Goal: Task Accomplishment & Management: Use online tool/utility

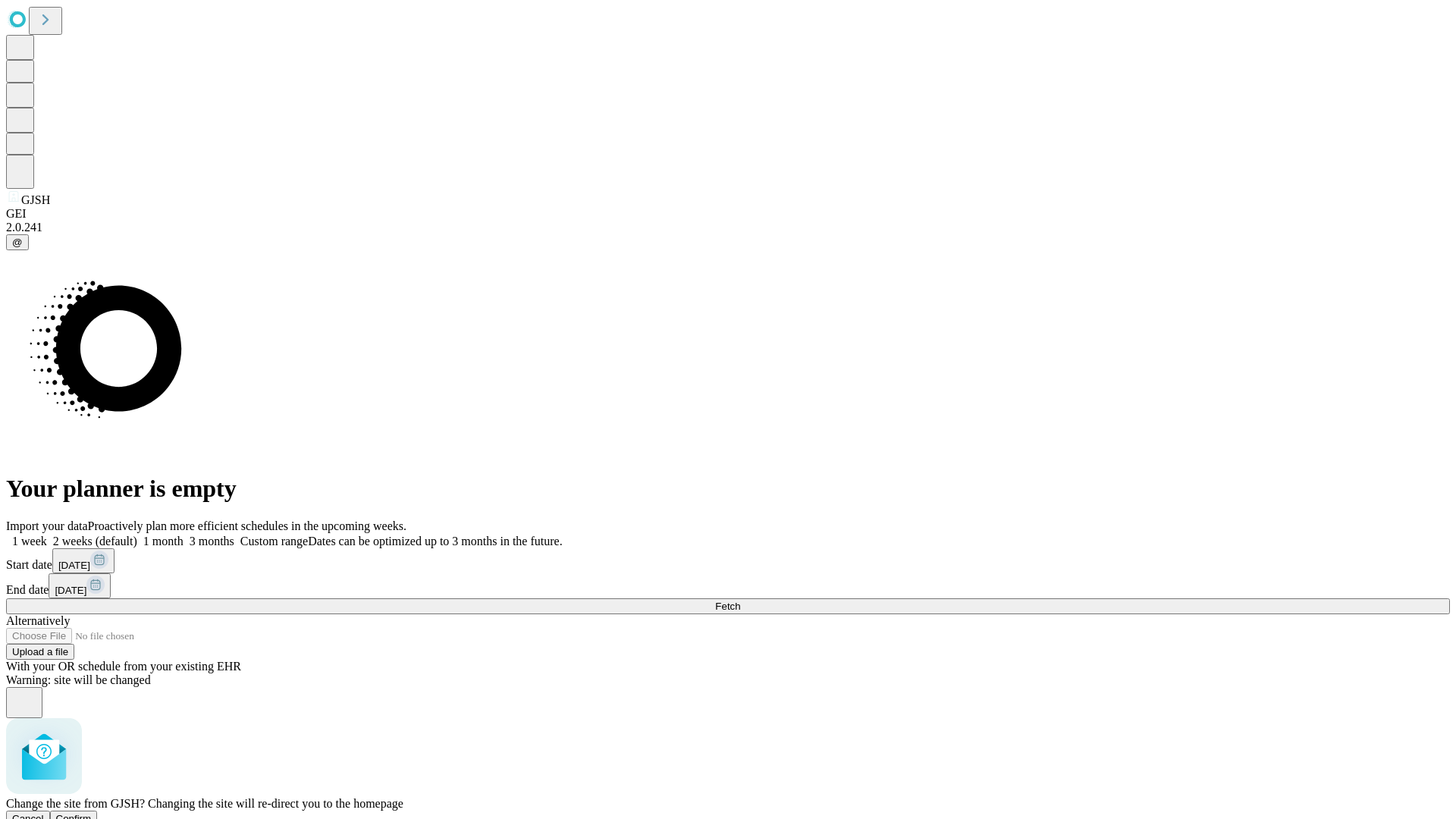
click at [92, 813] on span "Confirm" at bounding box center [74, 818] width 36 height 12
click at [184, 535] on label "1 month" at bounding box center [161, 541] width 47 height 13
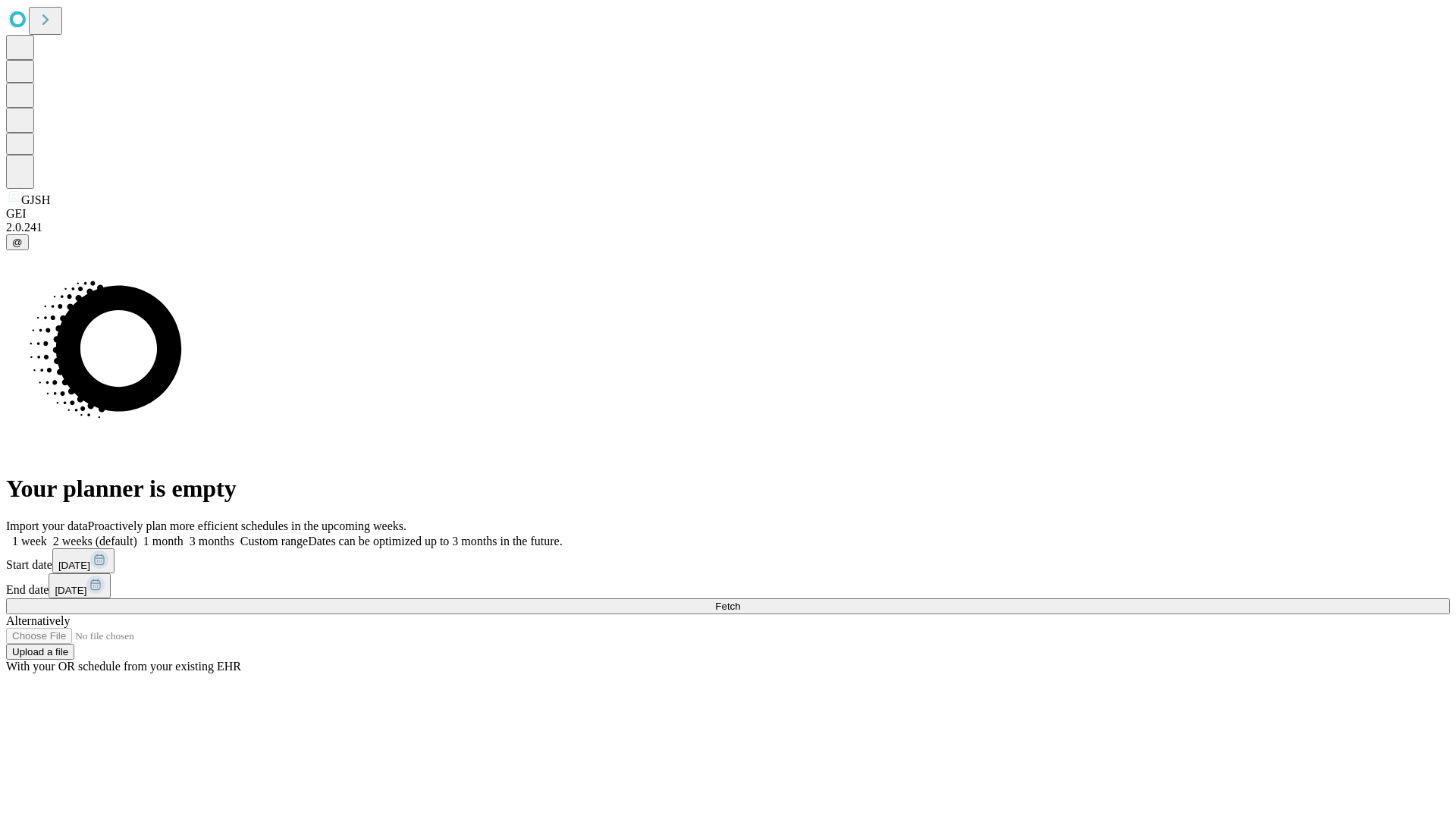
click at [740, 601] on span "Fetch" at bounding box center [728, 606] width 25 height 12
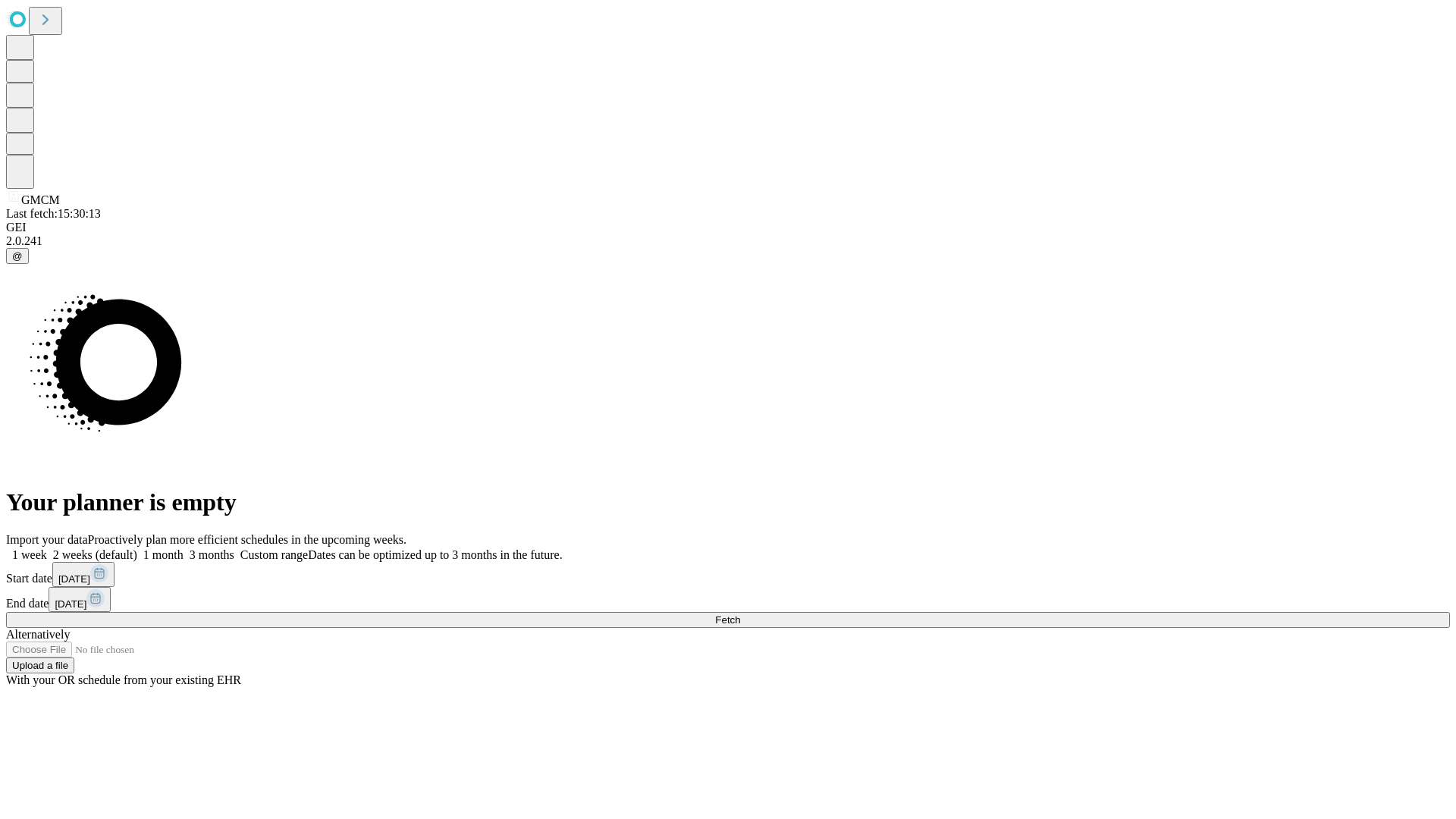
click at [184, 548] on label "1 month" at bounding box center [161, 554] width 47 height 13
click at [740, 614] on span "Fetch" at bounding box center [728, 620] width 25 height 12
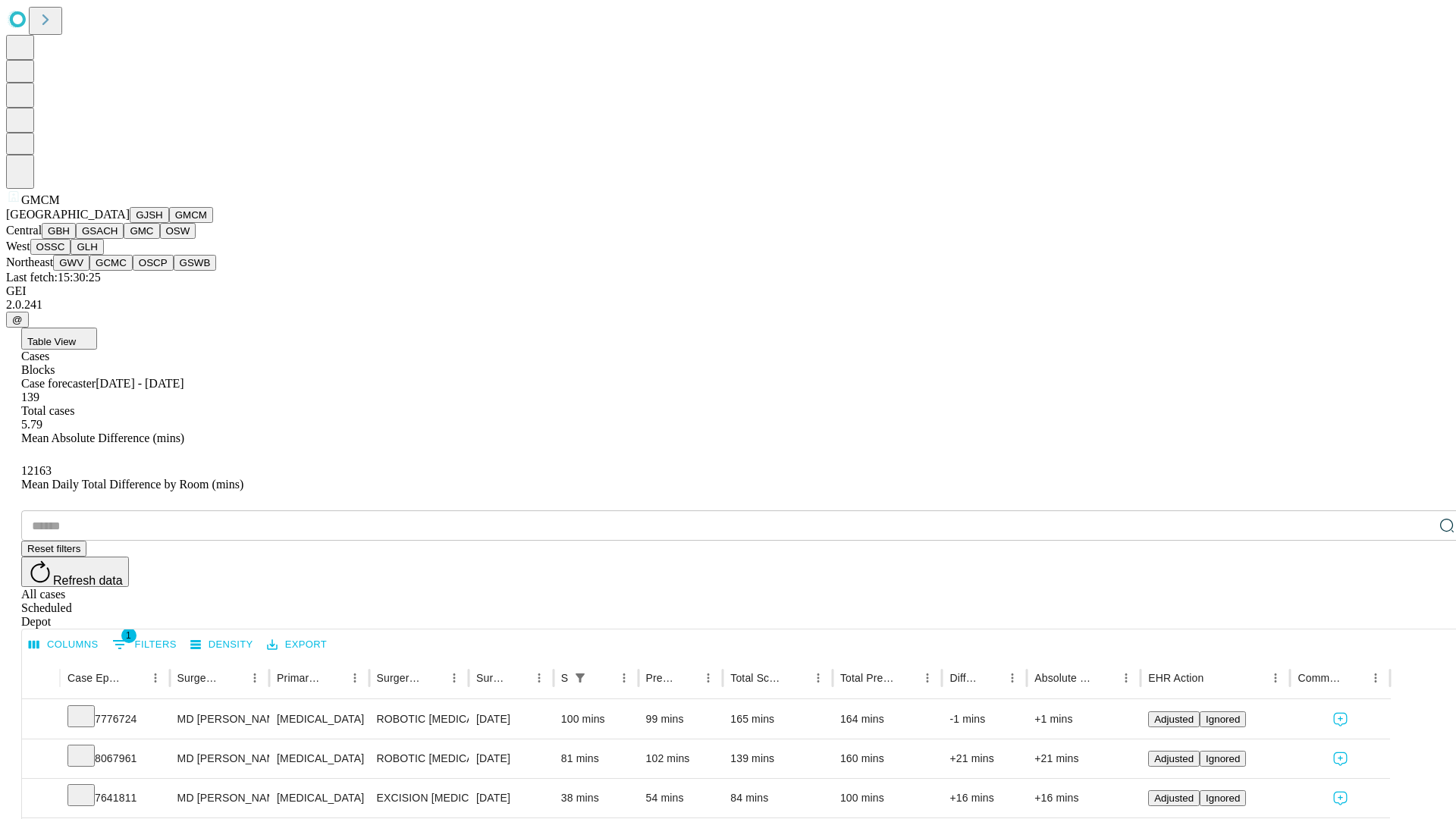
click at [76, 239] on button "GBH" at bounding box center [58, 231] width 34 height 16
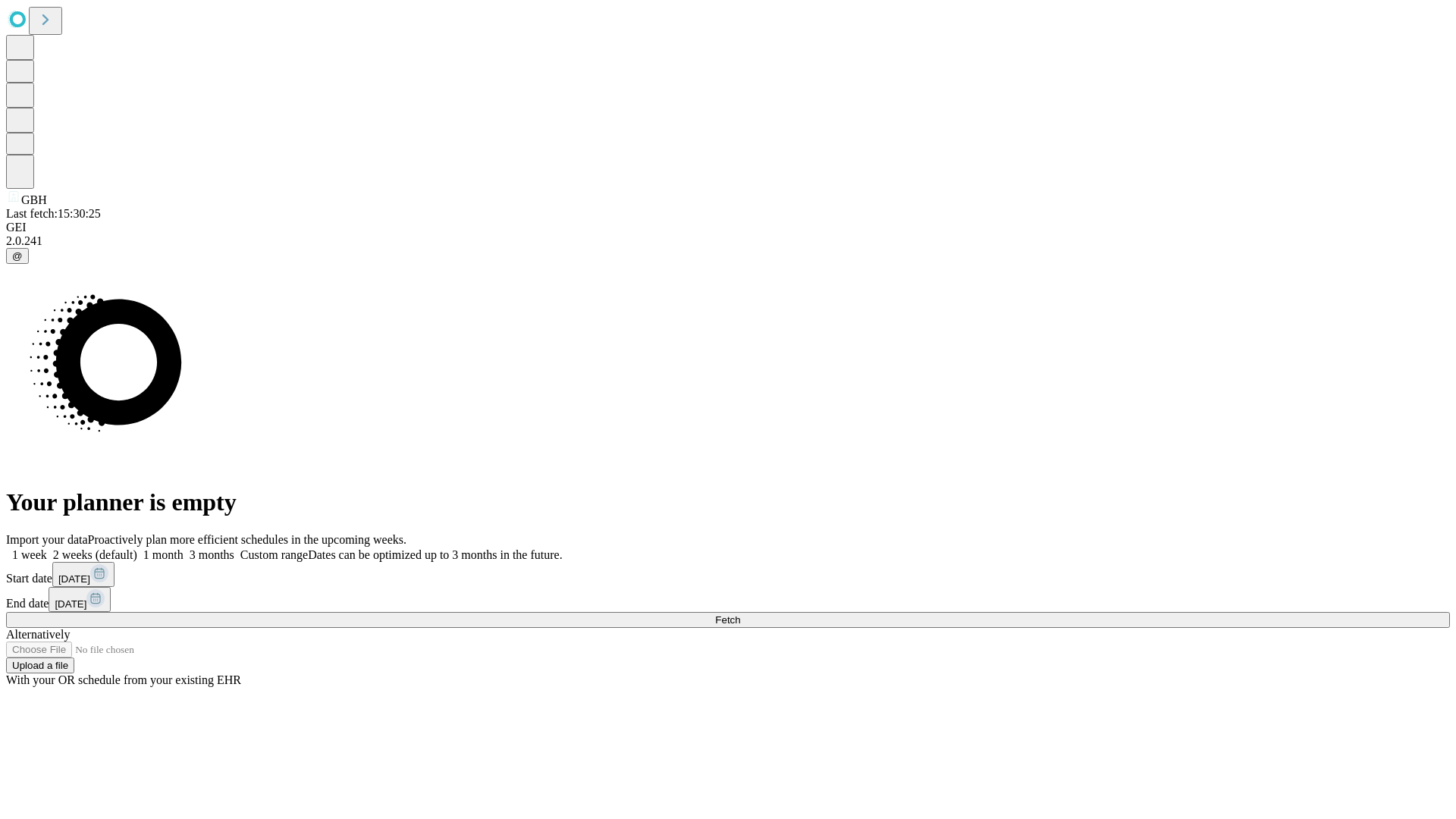
click at [184, 548] on label "1 month" at bounding box center [161, 554] width 47 height 13
click at [740, 614] on span "Fetch" at bounding box center [728, 620] width 25 height 12
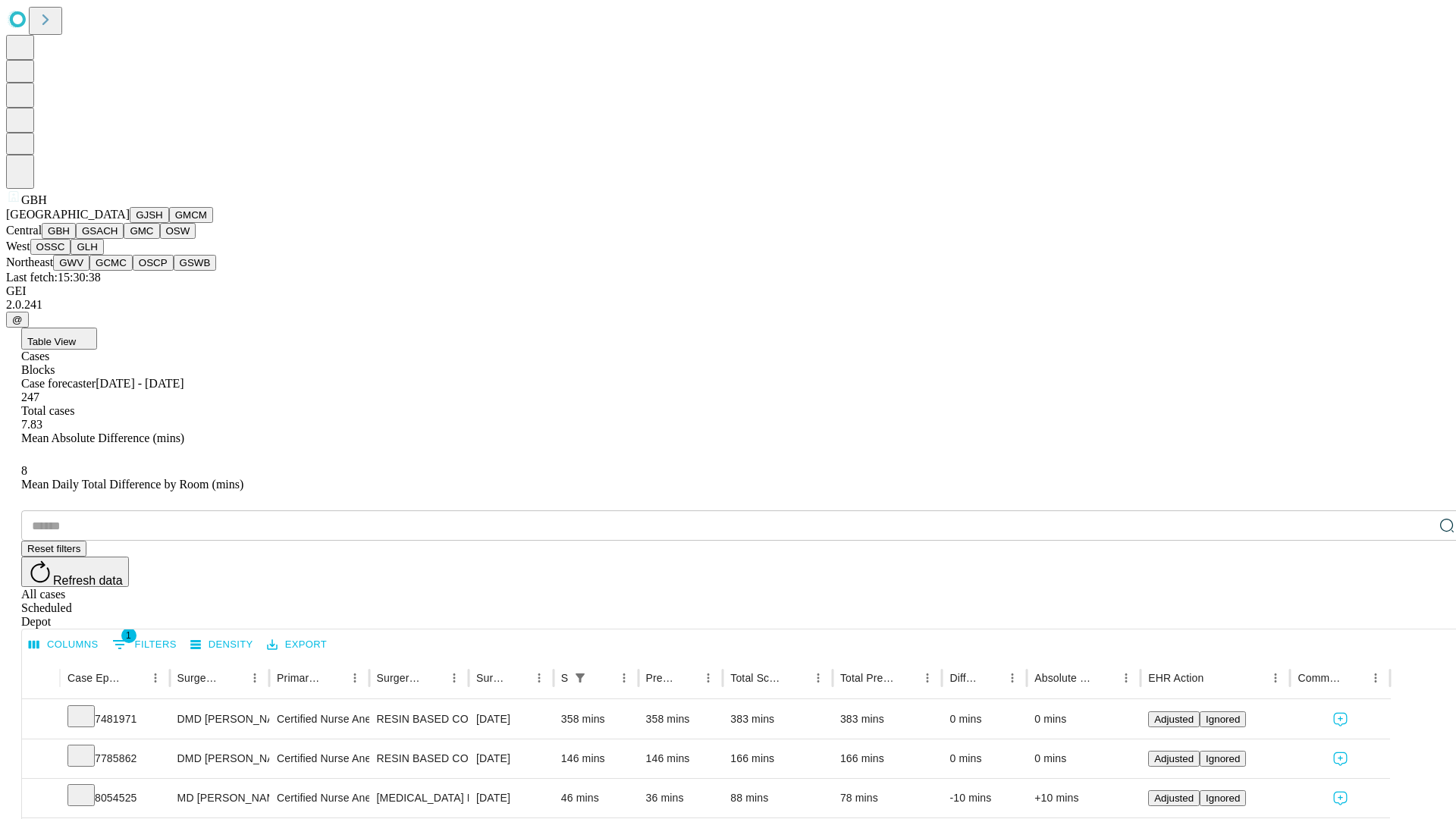
click at [118, 239] on button "GSACH" at bounding box center [100, 231] width 48 height 16
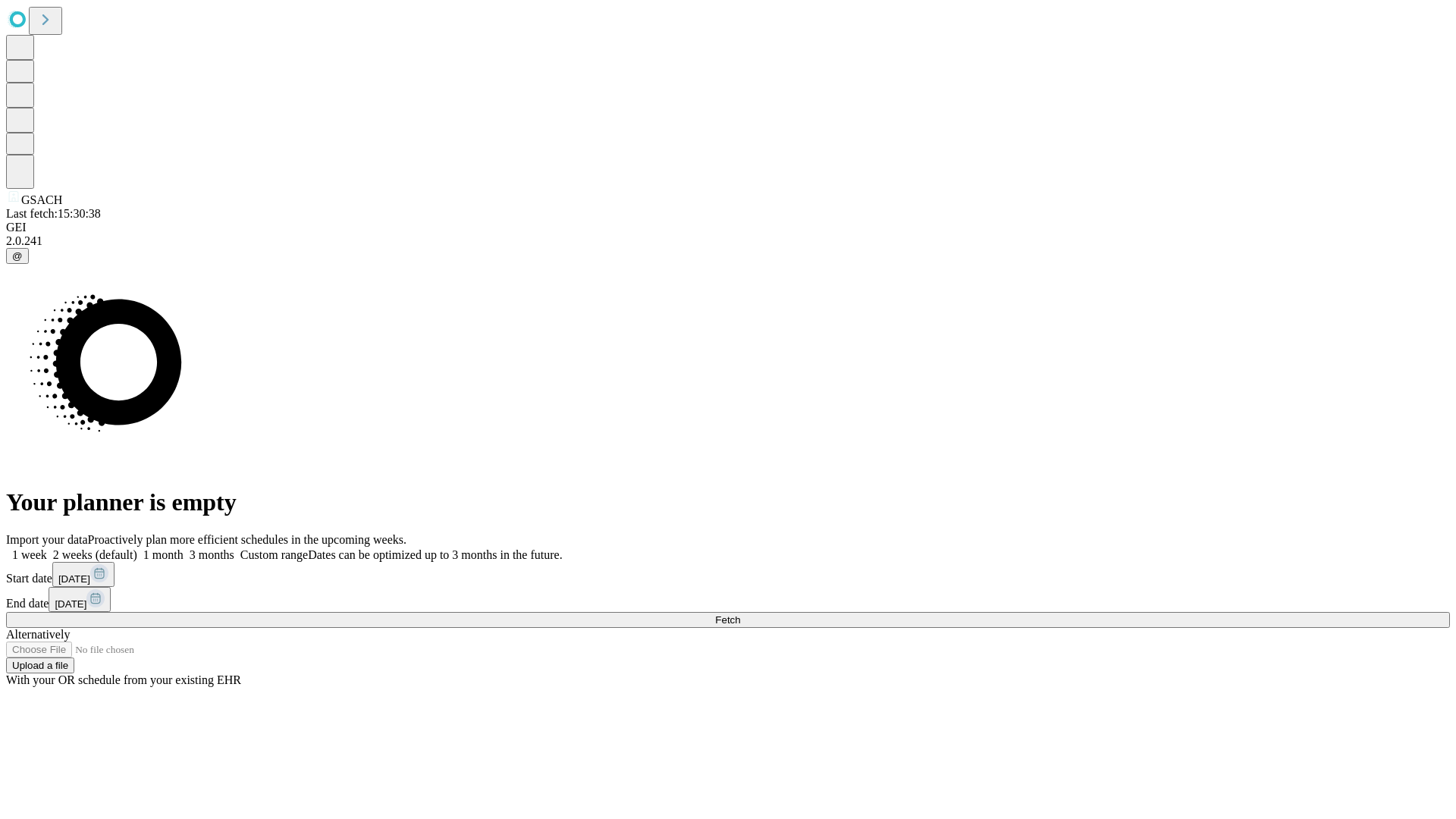
click at [740, 614] on span "Fetch" at bounding box center [728, 620] width 25 height 12
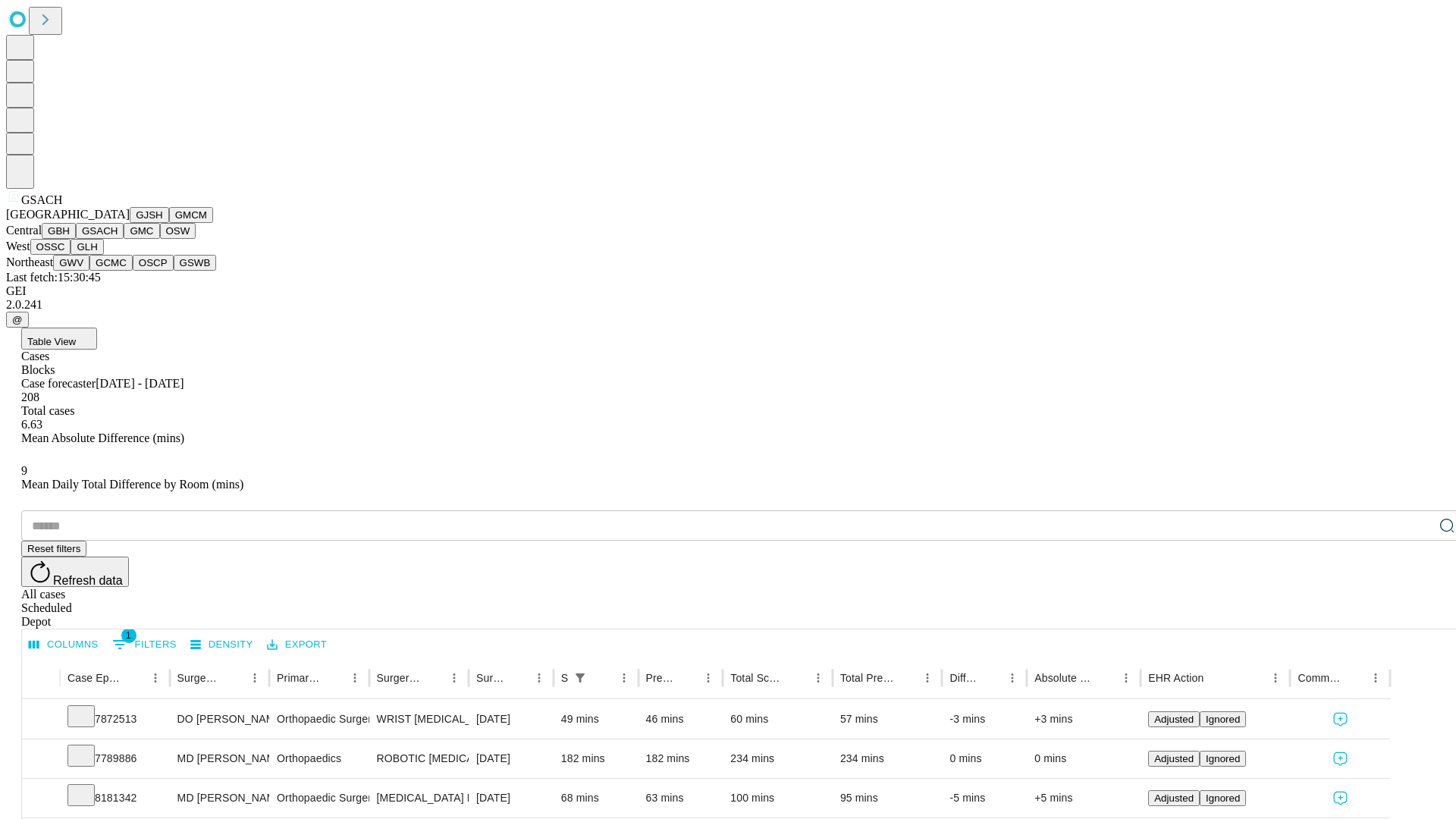
click at [124, 239] on button "GMC" at bounding box center [142, 231] width 36 height 16
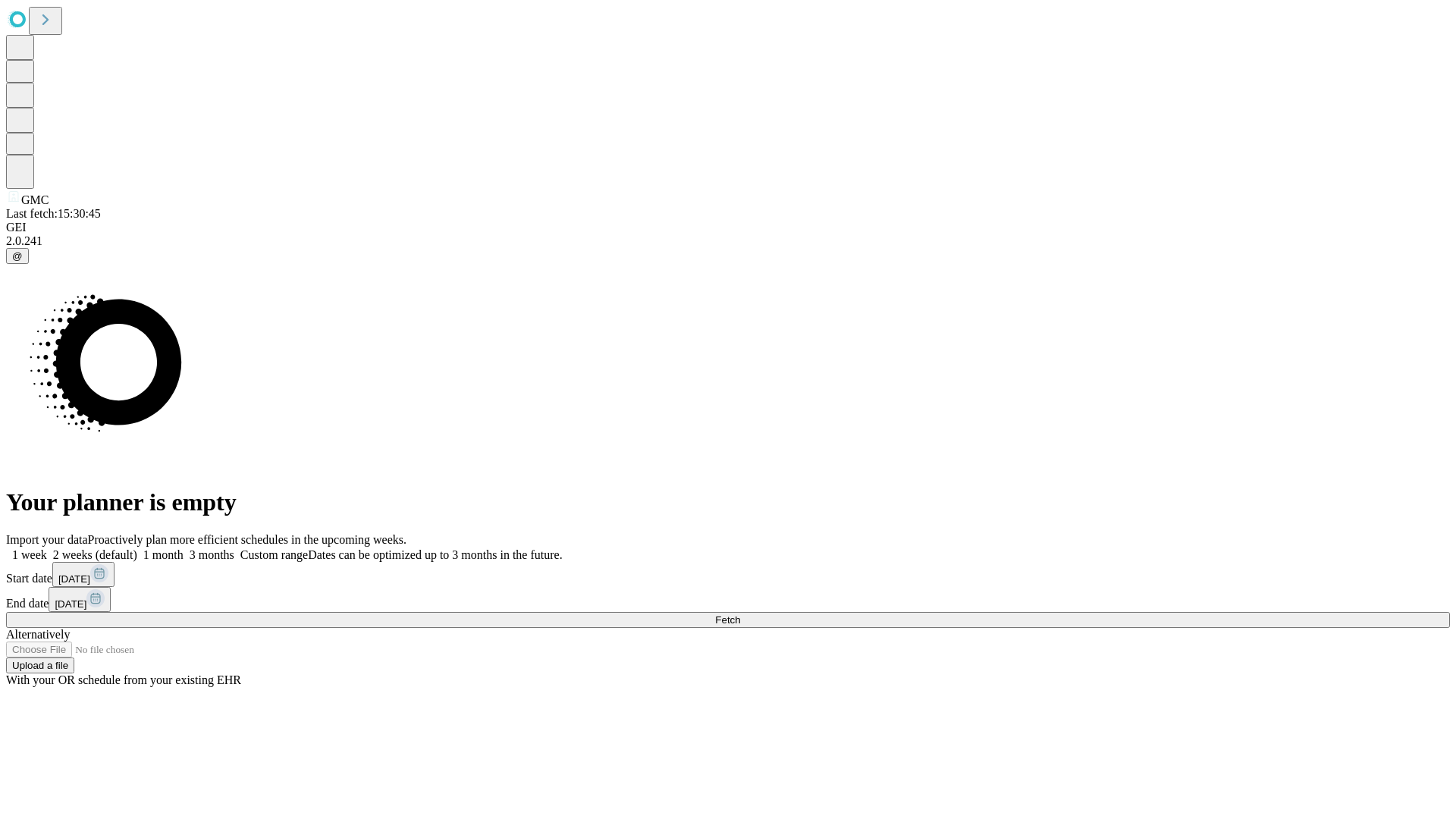
click at [740, 614] on span "Fetch" at bounding box center [728, 620] width 25 height 12
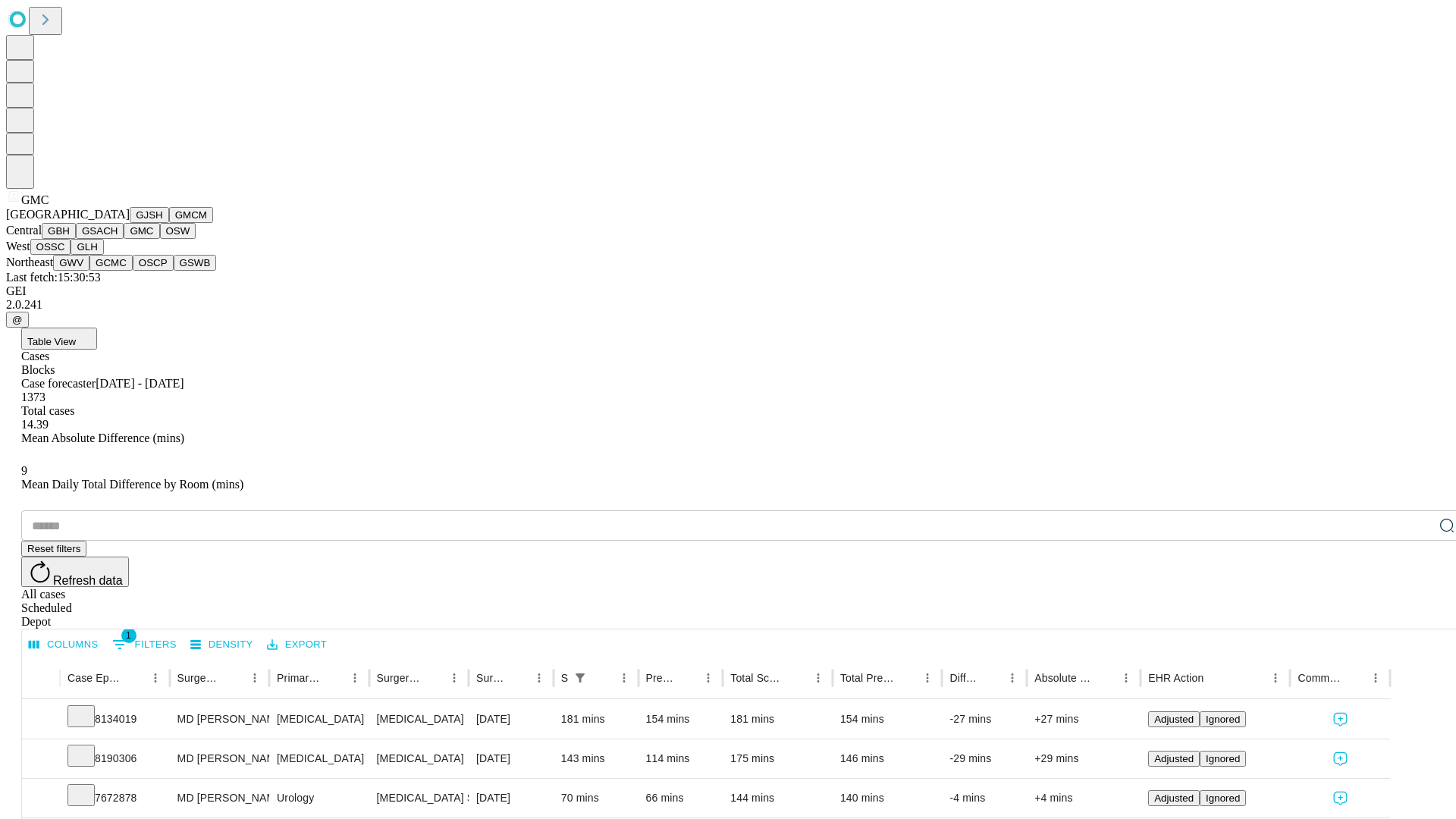
click at [160, 239] on button "OSW" at bounding box center [178, 231] width 37 height 16
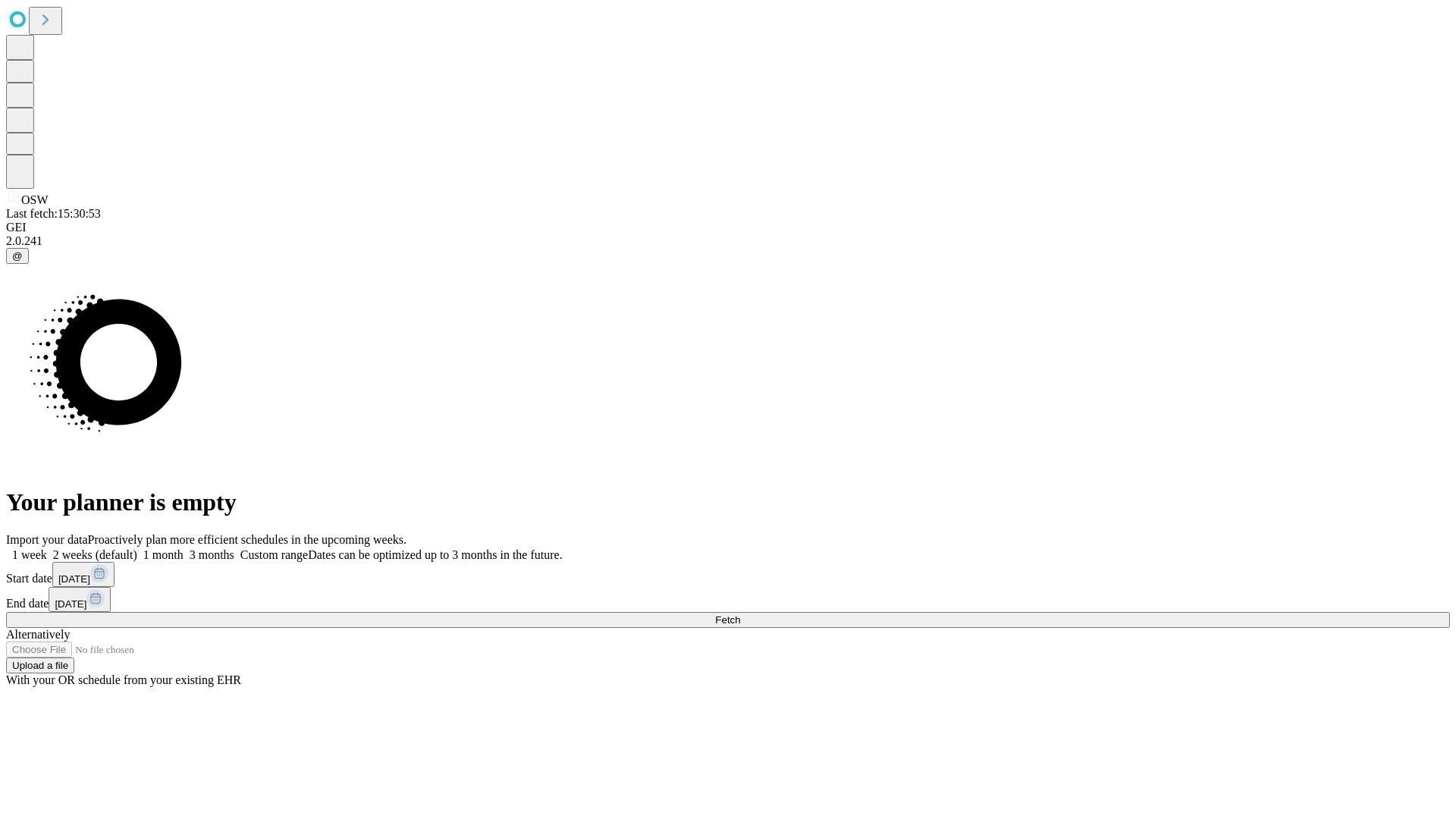
click at [184, 548] on label "1 month" at bounding box center [161, 554] width 47 height 13
click at [740, 614] on span "Fetch" at bounding box center [728, 620] width 25 height 12
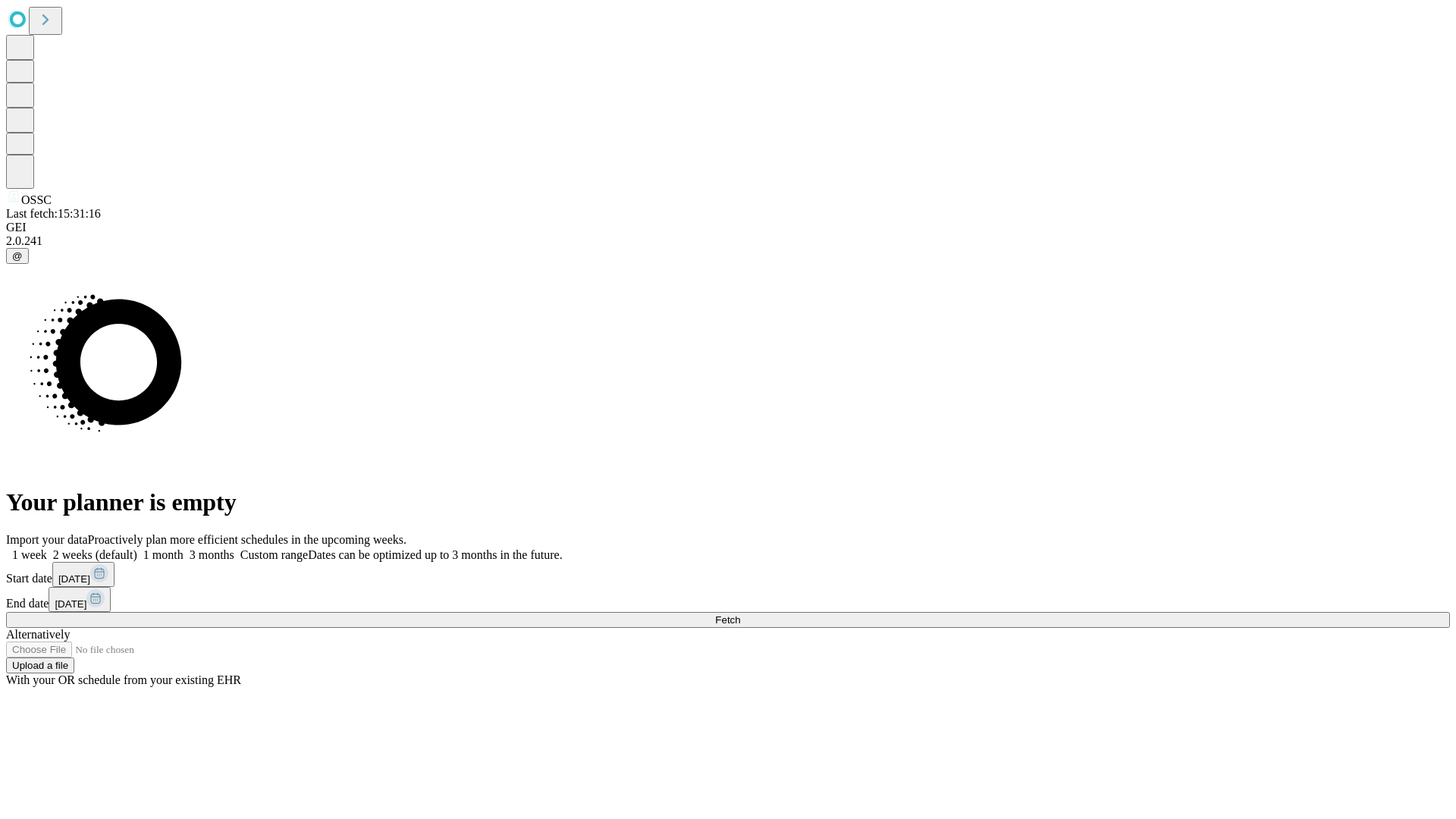
click at [184, 548] on label "1 month" at bounding box center [161, 554] width 47 height 13
click at [740, 614] on span "Fetch" at bounding box center [728, 620] width 25 height 12
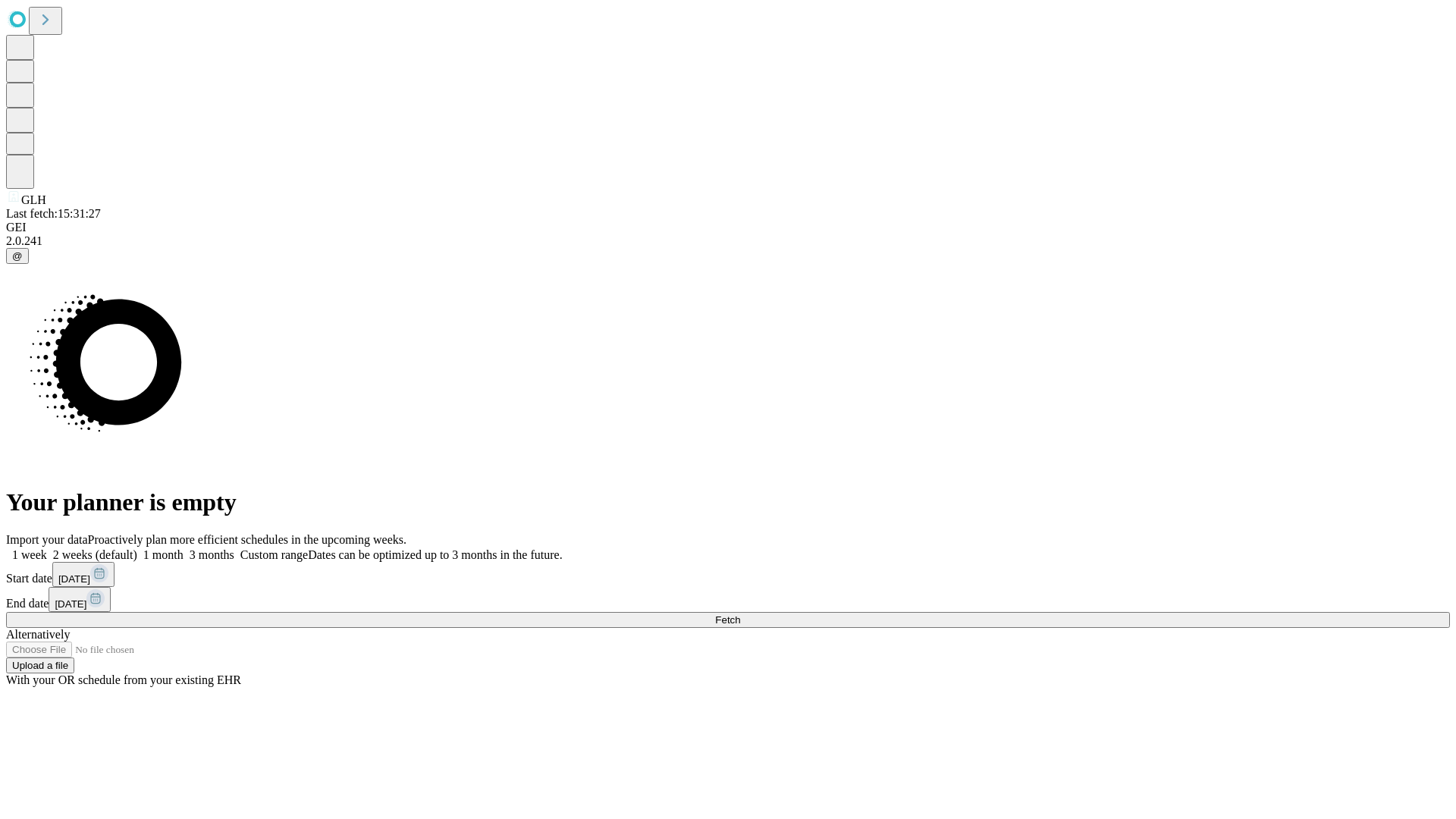
click at [184, 548] on label "1 month" at bounding box center [161, 554] width 47 height 13
click at [740, 614] on span "Fetch" at bounding box center [728, 620] width 25 height 12
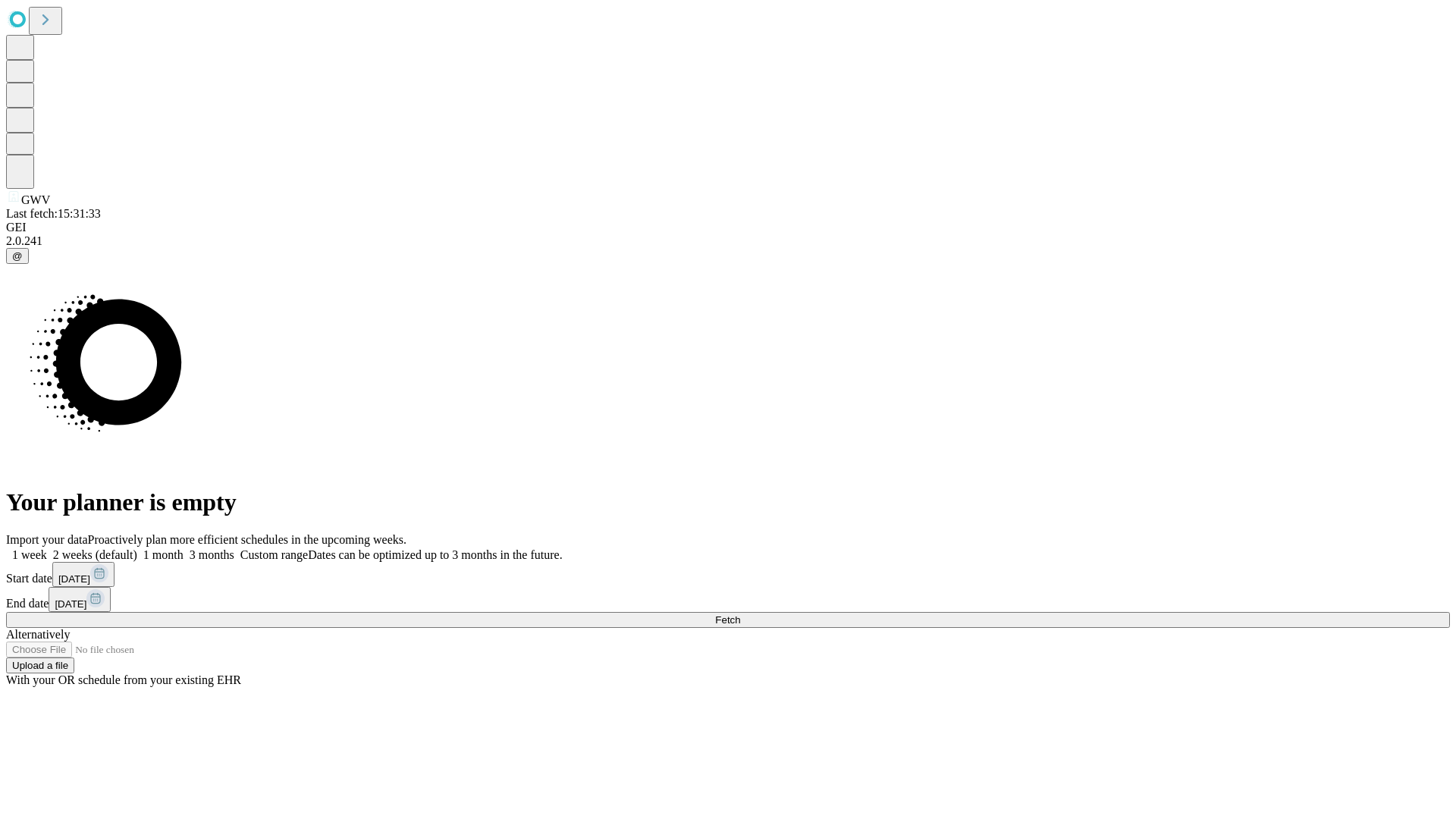
click at [184, 548] on label "1 month" at bounding box center [161, 554] width 47 height 13
click at [740, 614] on span "Fetch" at bounding box center [728, 620] width 25 height 12
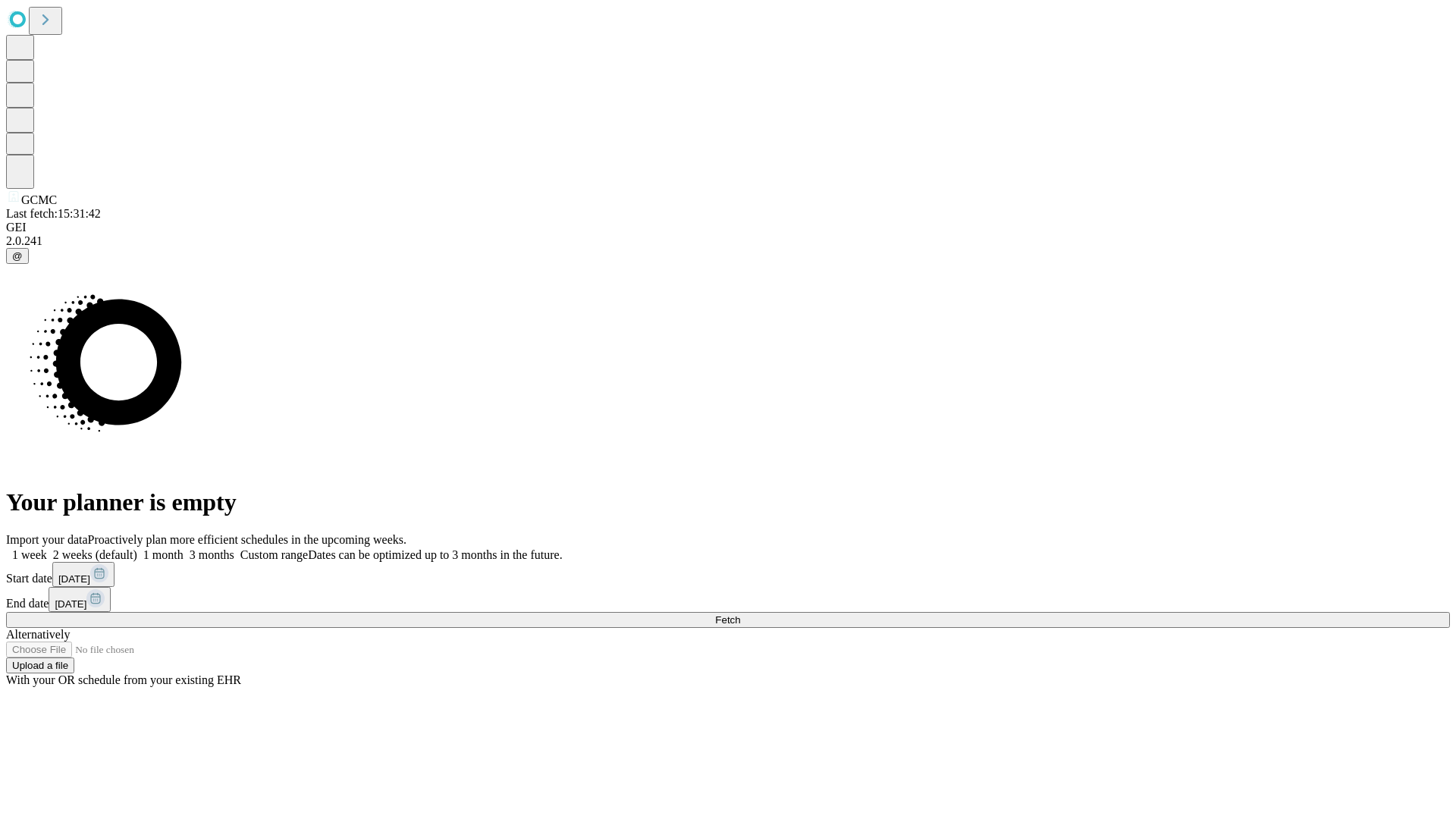
click at [184, 548] on label "1 month" at bounding box center [161, 554] width 47 height 13
click at [740, 614] on span "Fetch" at bounding box center [728, 620] width 25 height 12
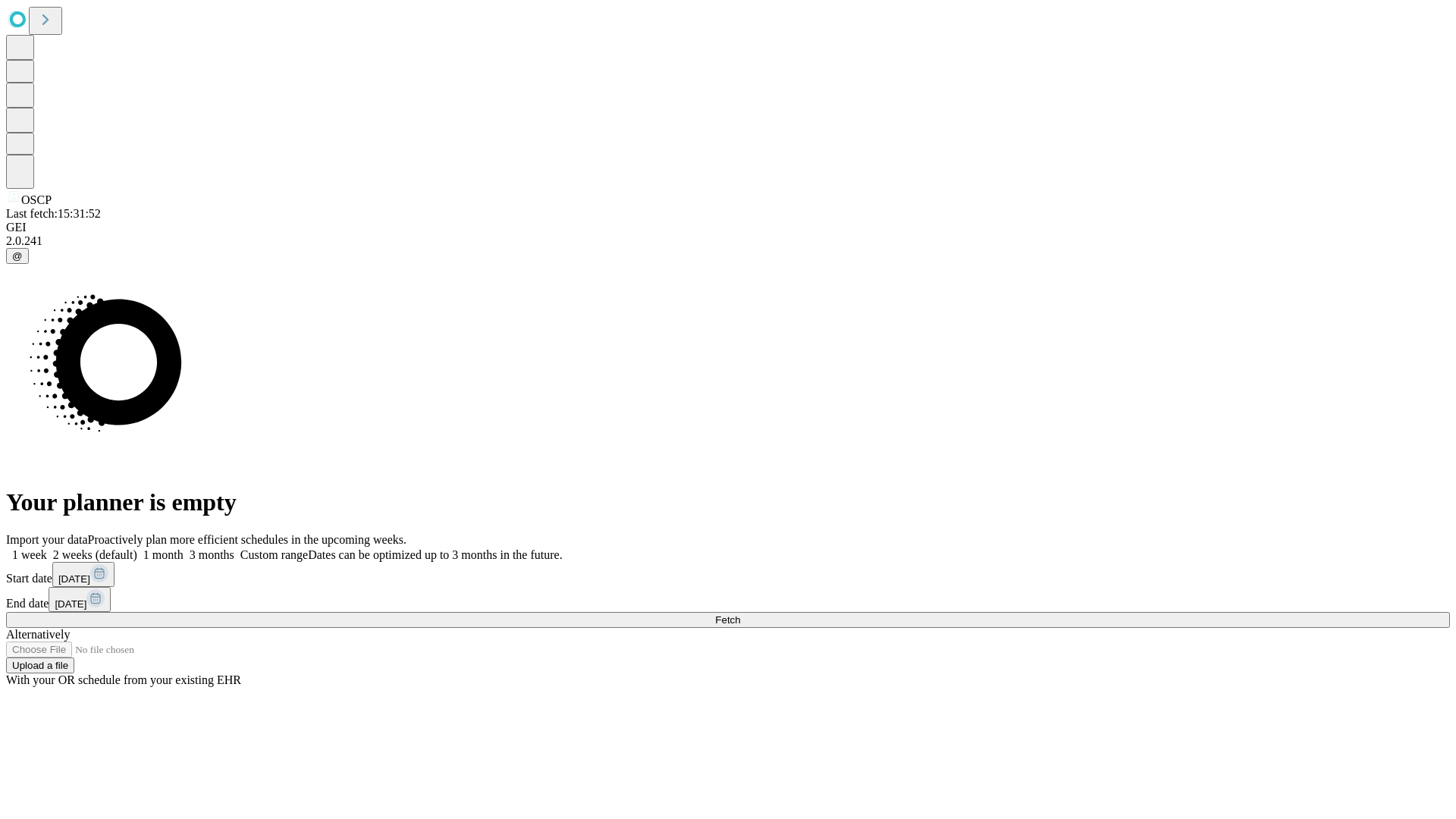
click at [184, 548] on label "1 month" at bounding box center [161, 554] width 47 height 13
click at [740, 614] on span "Fetch" at bounding box center [728, 620] width 25 height 12
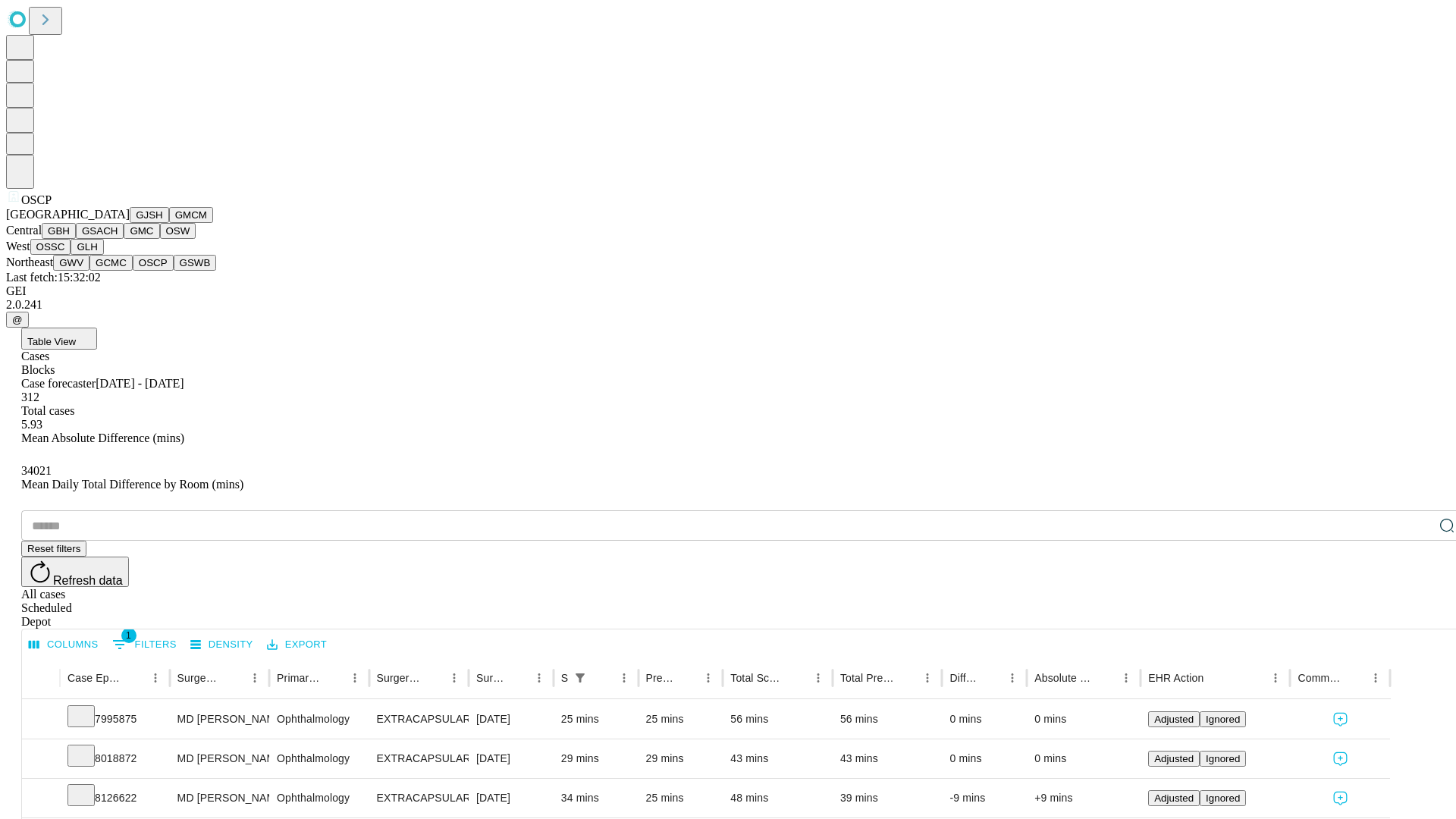
click at [174, 271] on button "GSWB" at bounding box center [196, 263] width 43 height 16
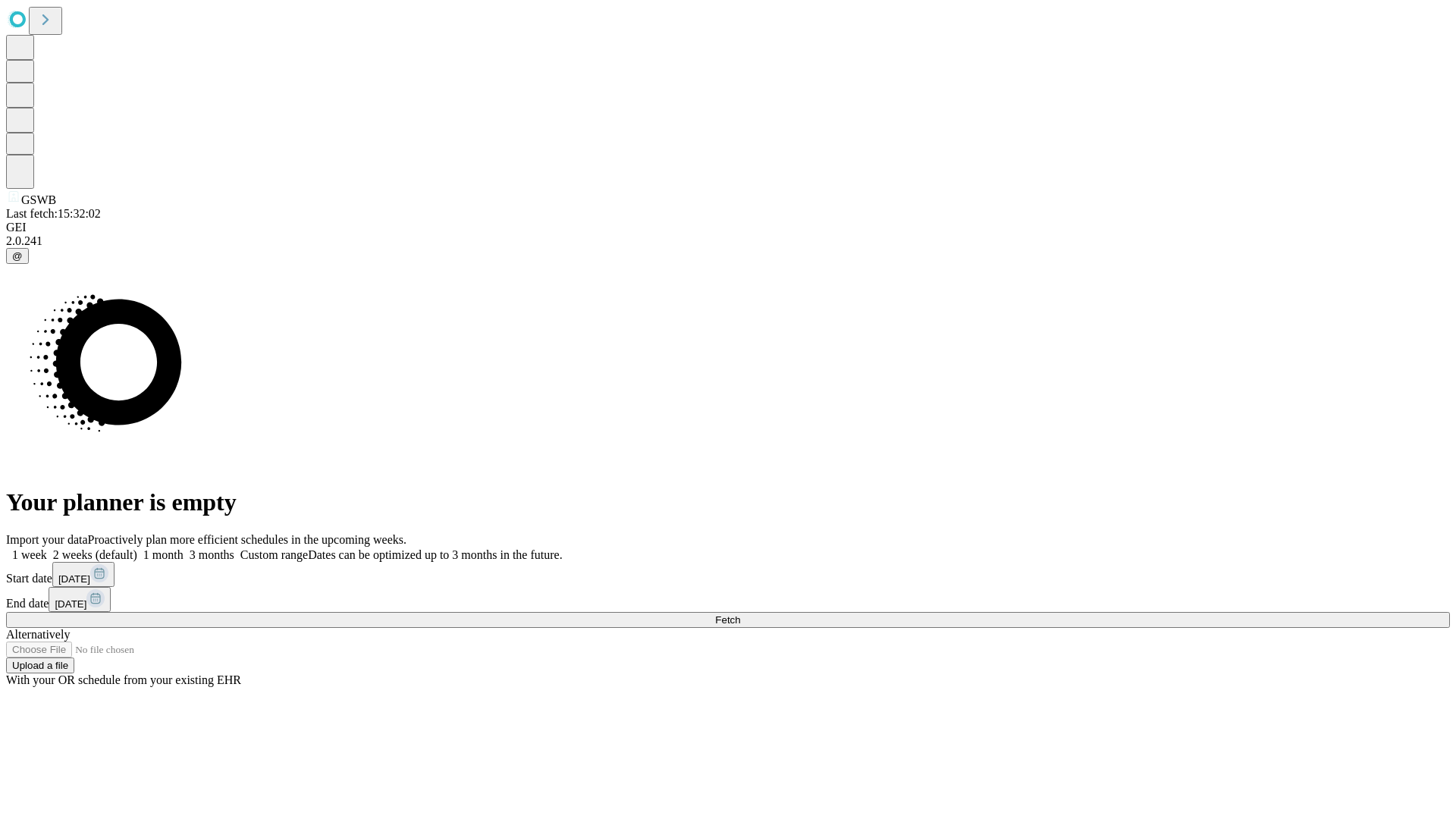
click at [184, 548] on label "1 month" at bounding box center [161, 554] width 47 height 13
click at [740, 614] on span "Fetch" at bounding box center [728, 620] width 25 height 12
